Goal: Find specific page/section: Find specific page/section

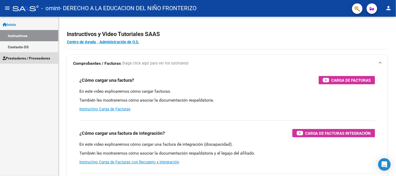
click at [30, 61] on link "Prestadores / Proveedores" at bounding box center [29, 58] width 58 height 11
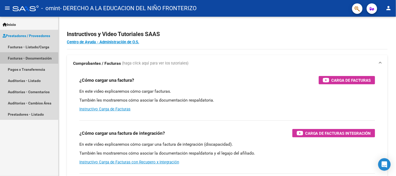
click at [24, 67] on mat-nav-list "Facturas - Listado/Carga Facturas - Documentación Pagos x Transferencia Auditor…" at bounding box center [29, 80] width 58 height 79
drag, startPoint x: 24, startPoint y: 67, endPoint x: 27, endPoint y: 55, distance: 12.1
click at [24, 66] on link "Pagos x Transferencia" at bounding box center [29, 69] width 58 height 11
click at [27, 53] on mat-nav-list "Facturas - Listado/Carga Facturas - Documentación Pagos x Transferencia Auditor…" at bounding box center [29, 80] width 58 height 79
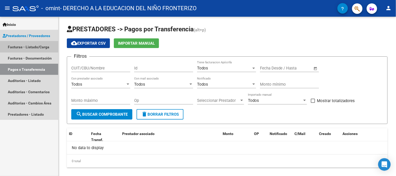
click at [35, 49] on link "Facturas - Listado/Carga" at bounding box center [29, 46] width 58 height 11
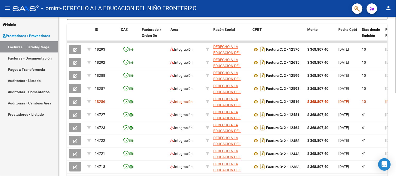
click at [392, 102] on div "Video tutorial PRESTADORES -> Listado de CPBTs Emitidos por Prestadores / Prove…" at bounding box center [228, 41] width 339 height 328
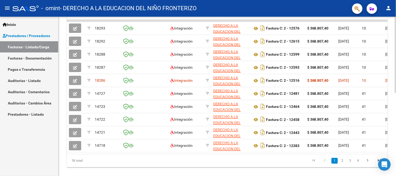
click at [396, 117] on div at bounding box center [395, 134] width 1 height 76
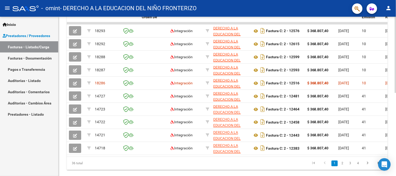
scroll to position [158, 0]
click at [396, 103] on div at bounding box center [395, 132] width 1 height 76
